Goal: Information Seeking & Learning: Learn about a topic

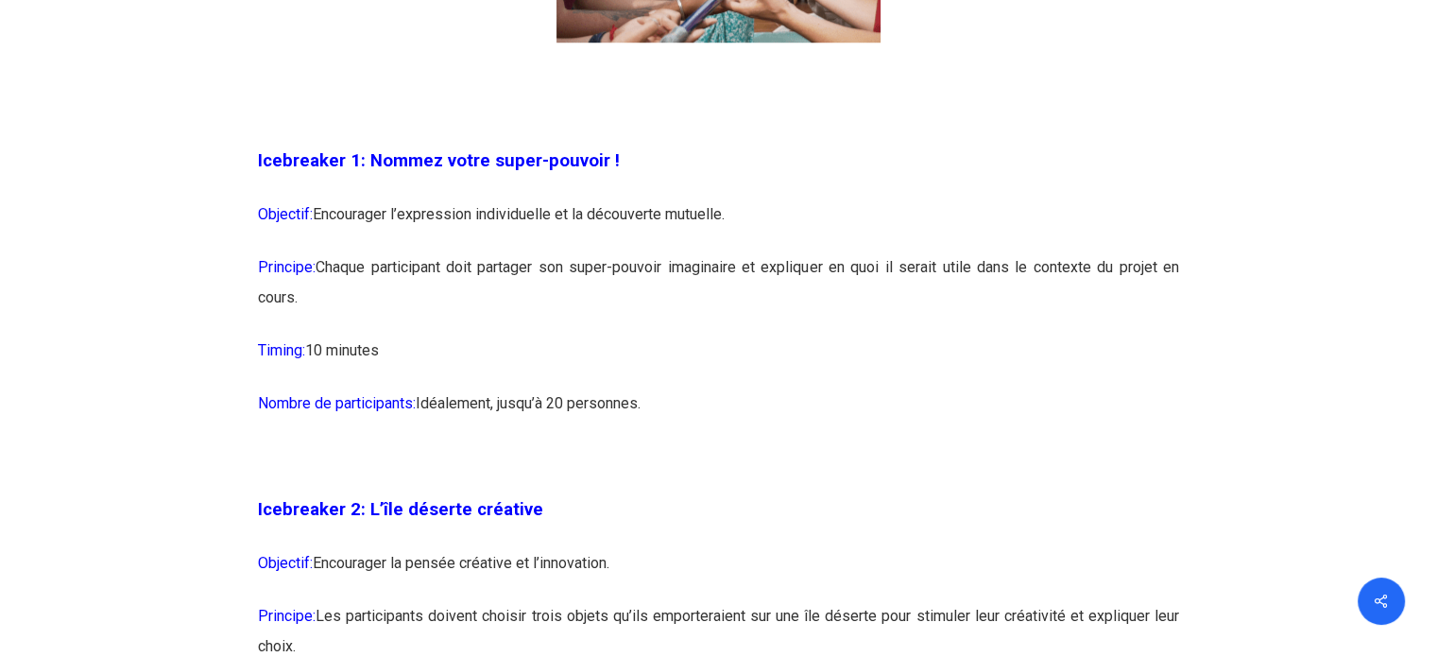
scroll to position [1606, 0]
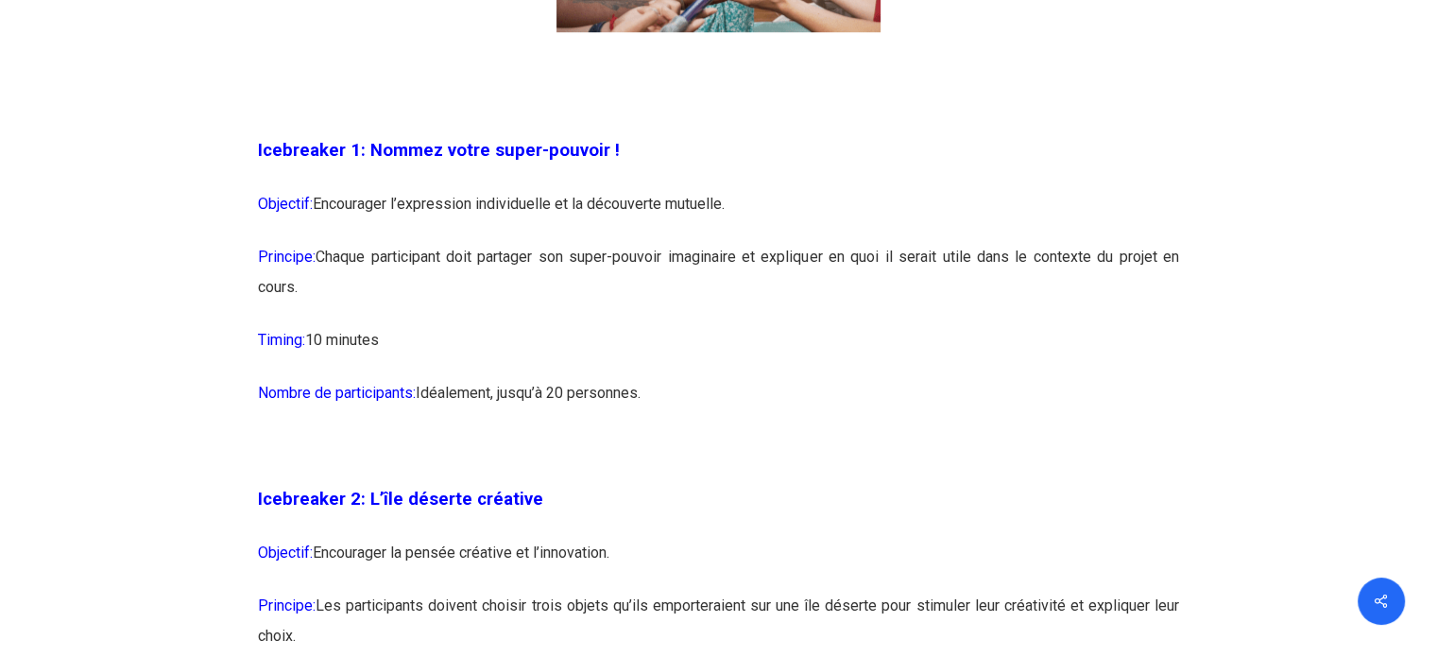
drag, startPoint x: 370, startPoint y: 143, endPoint x: 676, endPoint y: 396, distance: 396.6
copy div "Nommez votre super-pouvoir ! Objectif: Encourager l’expression individuelle et …"
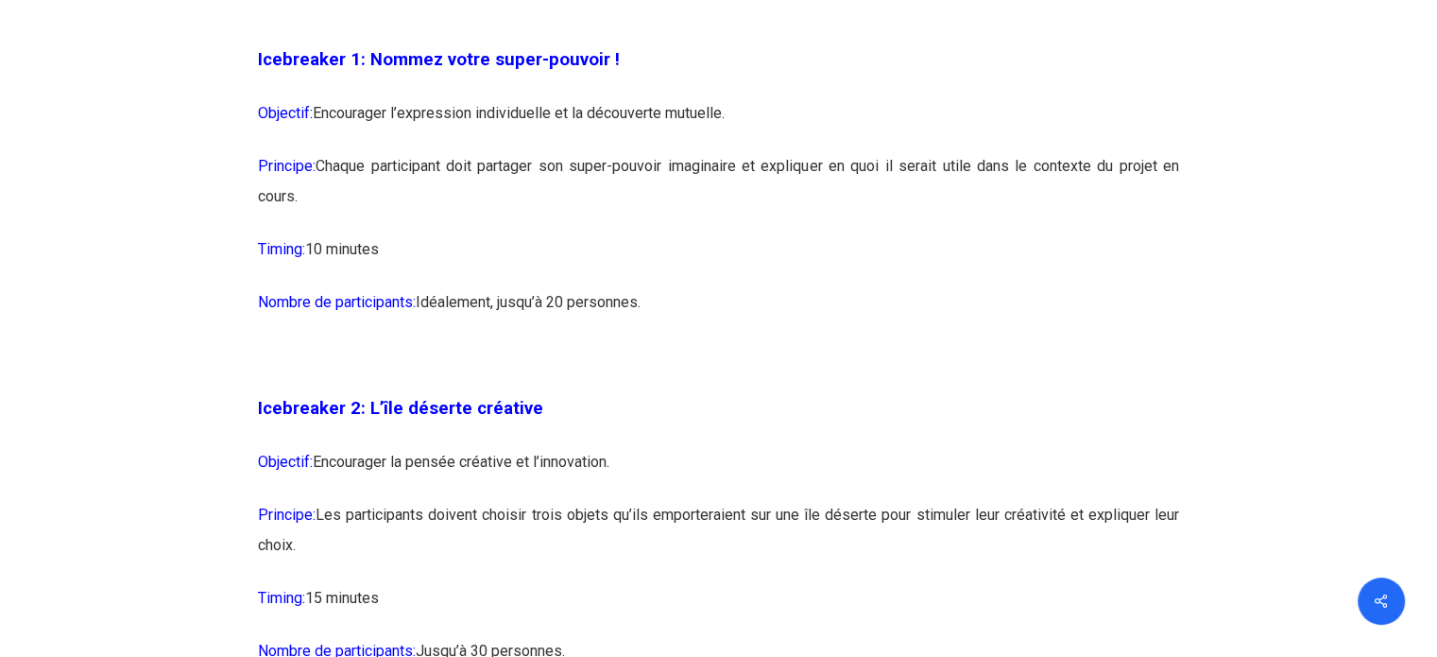
scroll to position [1890, 0]
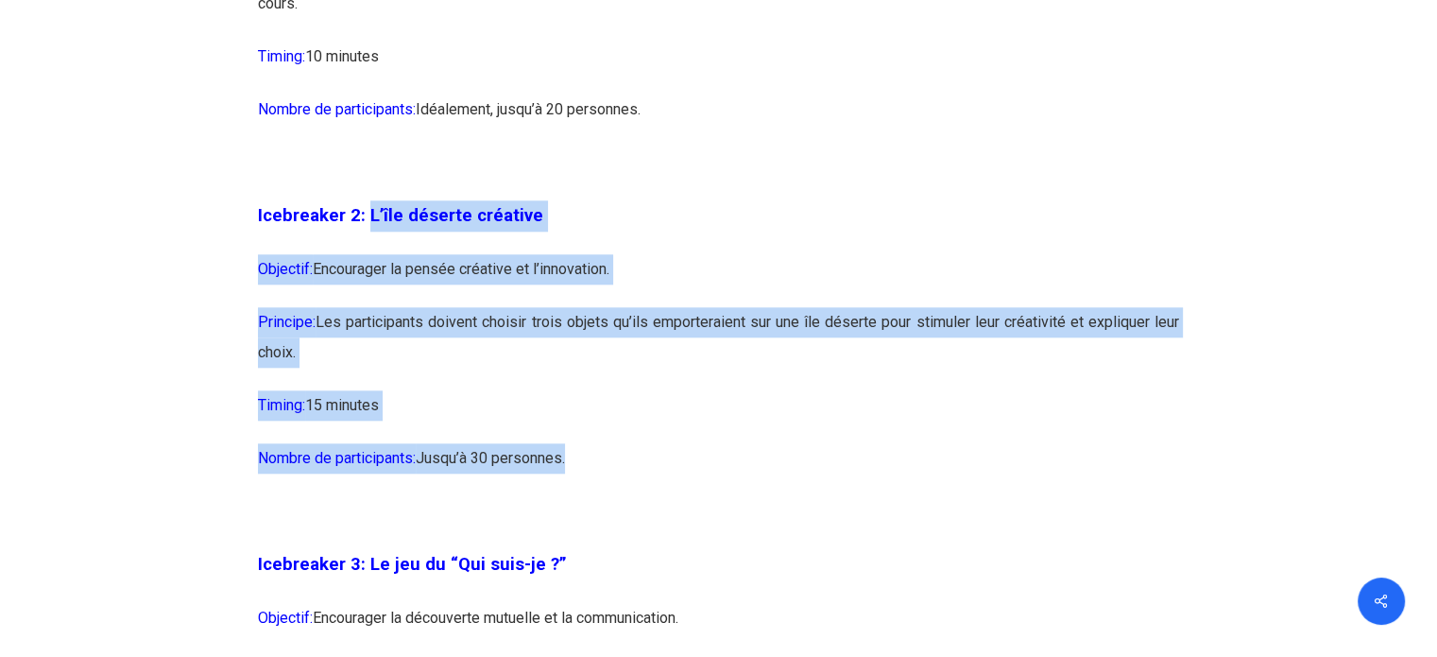
drag, startPoint x: 365, startPoint y: 215, endPoint x: 572, endPoint y: 453, distance: 315.5
copy div "L’île déserte créative Objectif: Encourager la pensée créative et l’innovation.…"
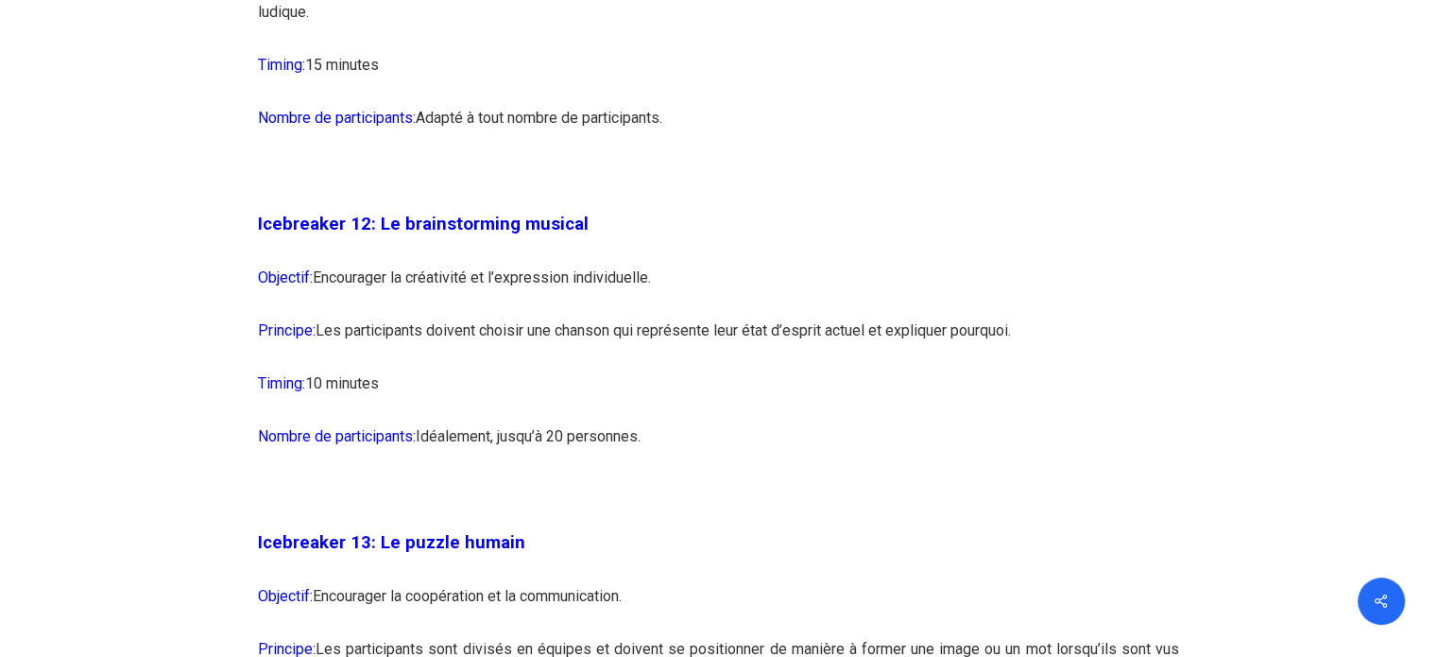
scroll to position [8221, 0]
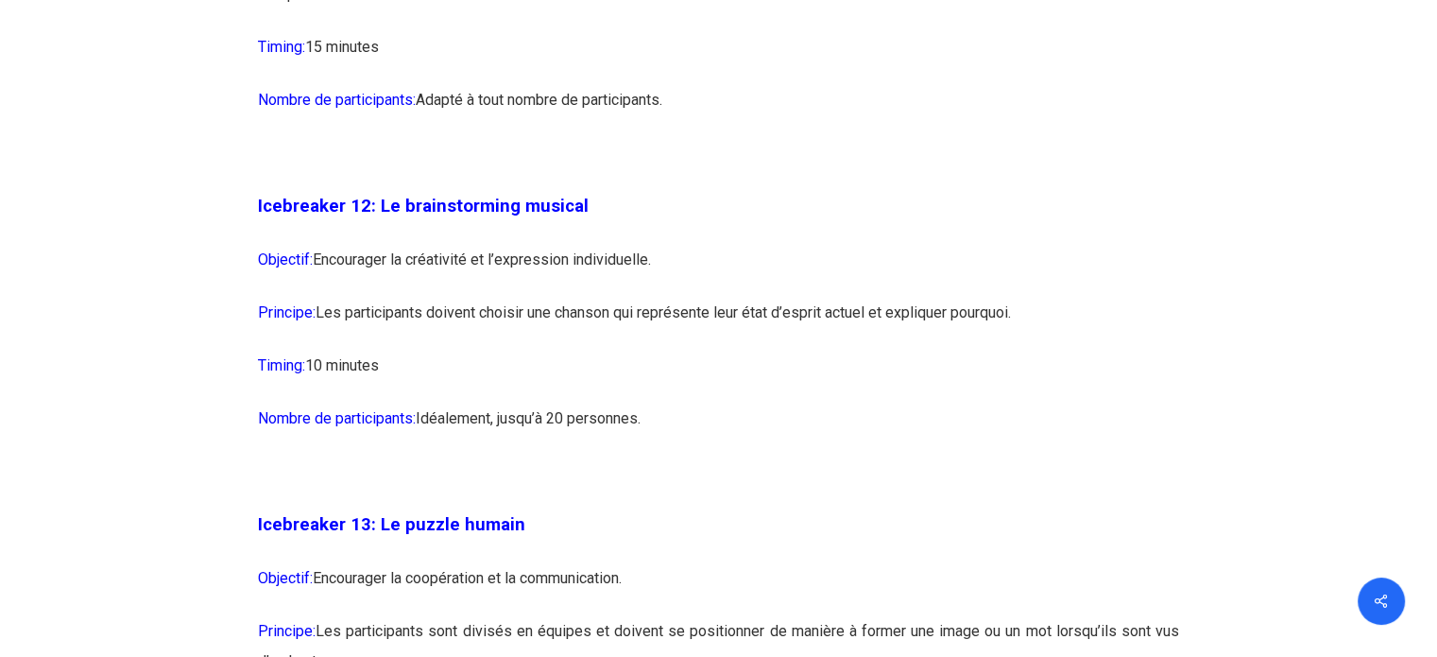
drag, startPoint x: 378, startPoint y: 262, endPoint x: 667, endPoint y: 489, distance: 368.1
copy div "Le brainstorming musical Objectif: Encourager la créativité et l’expression ind…"
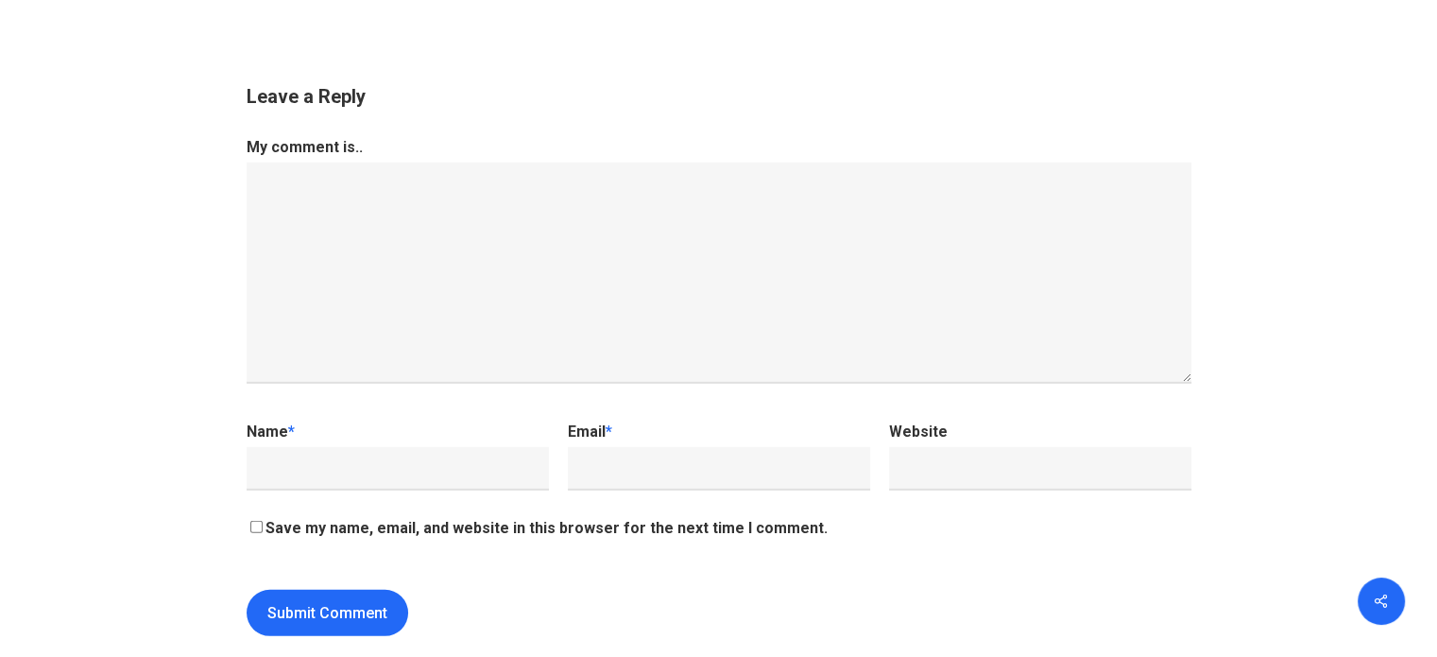
scroll to position [20033, 0]
